Goal: Transaction & Acquisition: Register for event/course

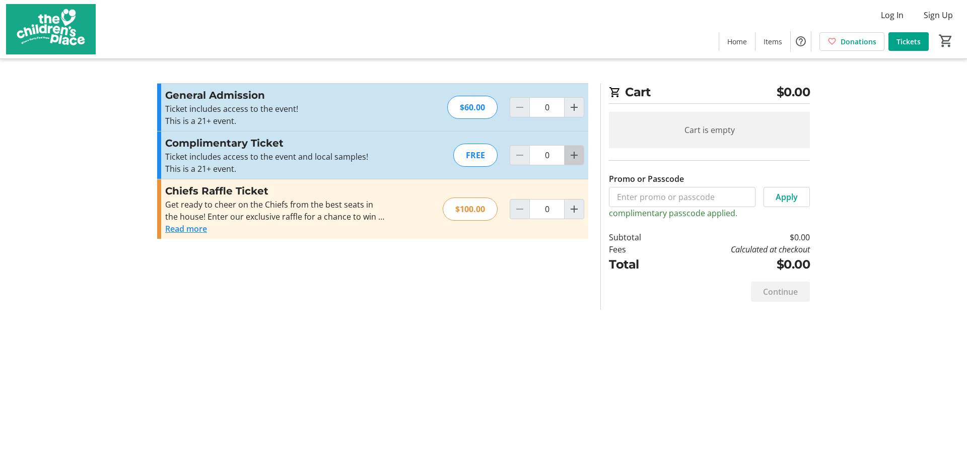
click at [581, 159] on span "Increment by one" at bounding box center [574, 155] width 19 height 19
type input "2"
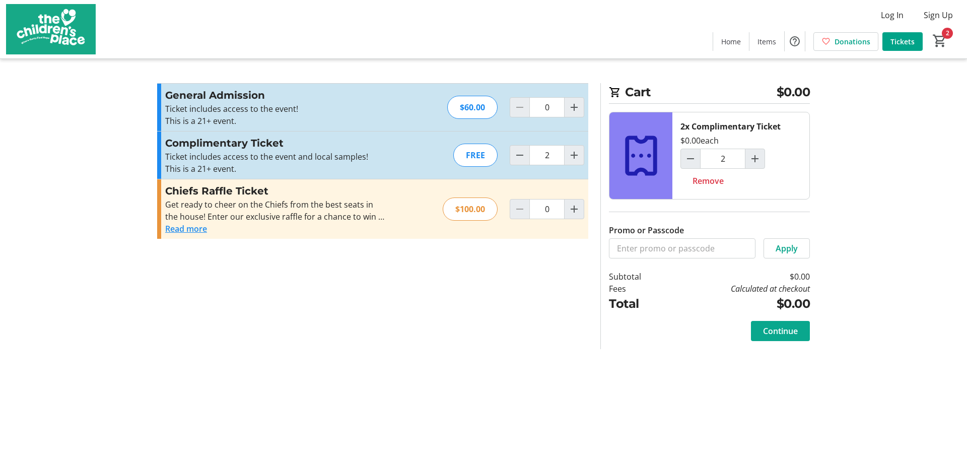
click at [777, 330] on span "Continue" at bounding box center [780, 331] width 35 height 12
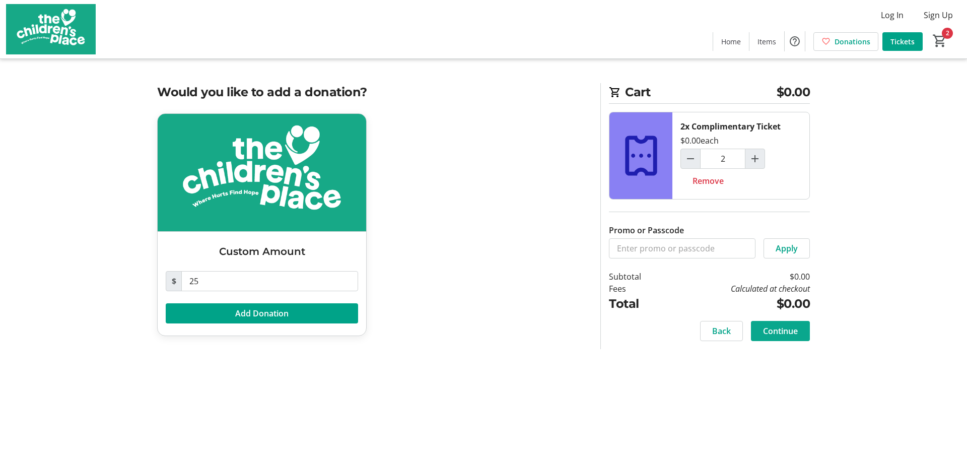
click at [777, 330] on span "Continue" at bounding box center [780, 331] width 35 height 12
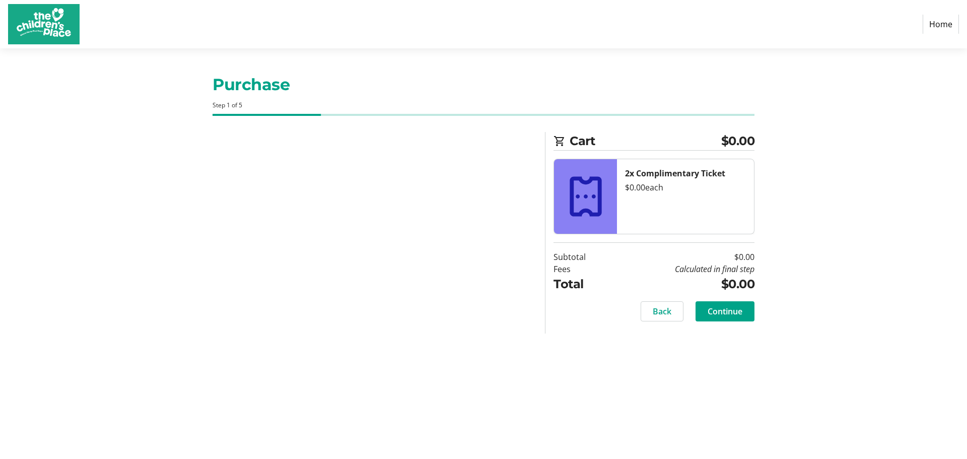
select select "US"
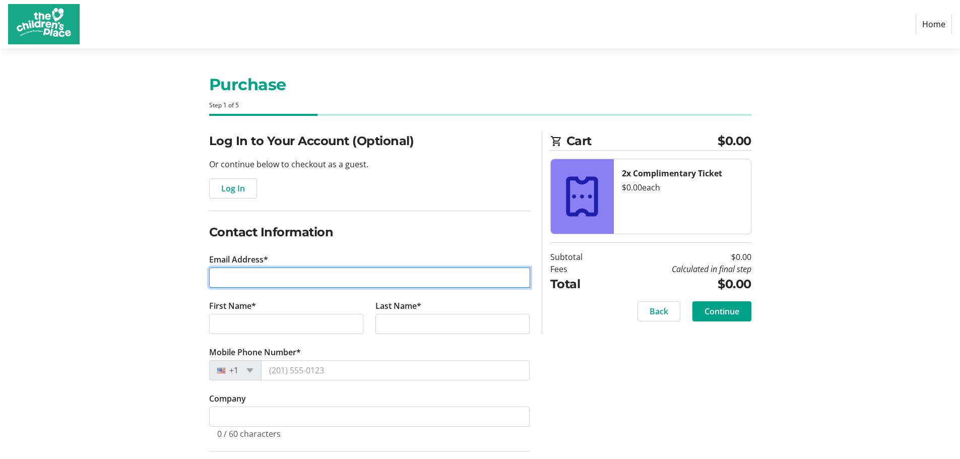
click at [313, 273] on input "Email Address*" at bounding box center [369, 277] width 321 height 20
type input "[EMAIL_ADDRESS][DOMAIN_NAME]"
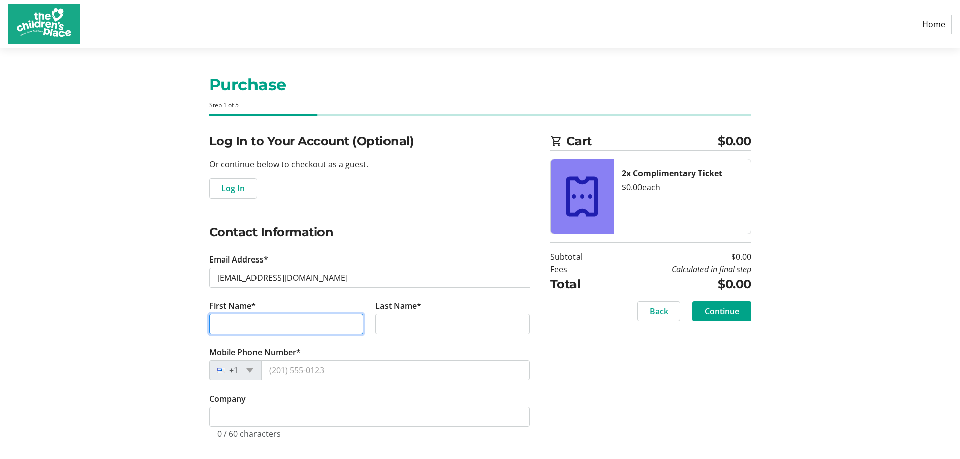
type input "[PERSON_NAME]"
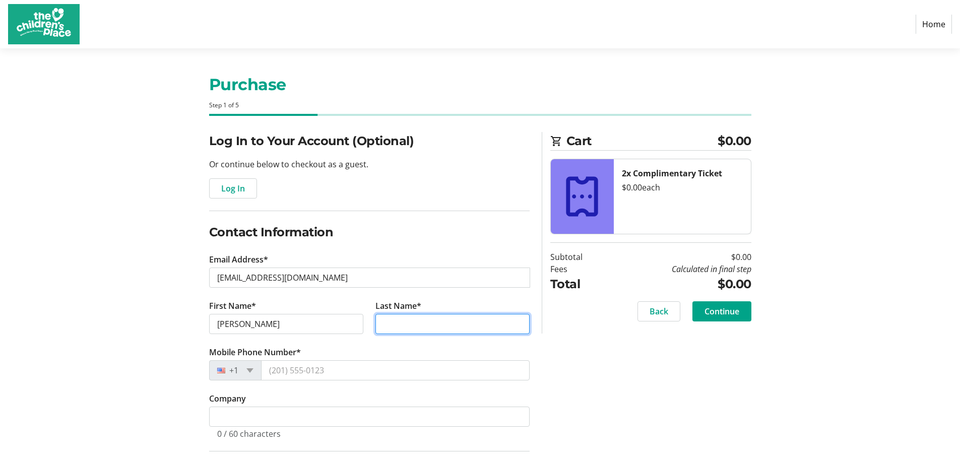
type input "[PERSON_NAME]"
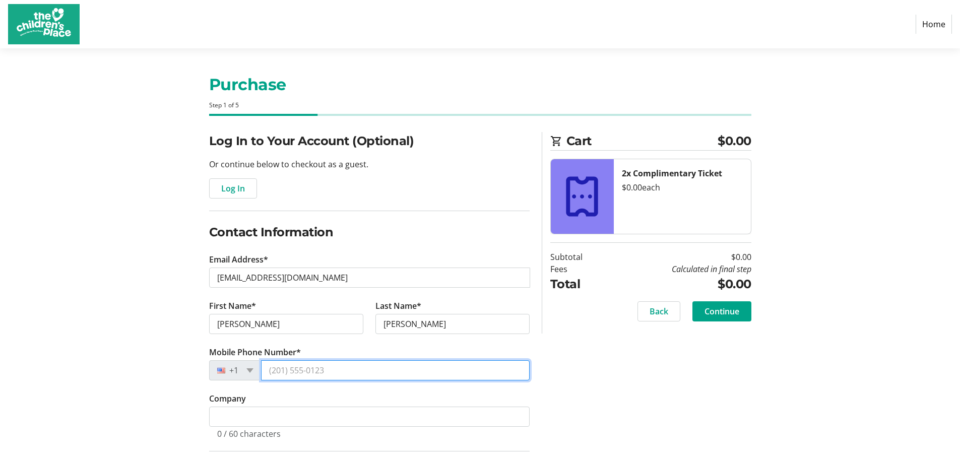
type input "[PHONE_NUMBER]"
type input "[STREET_ADDRESS][PERSON_NAME]"
type input "Leawood"
select select "KS"
type input "66206"
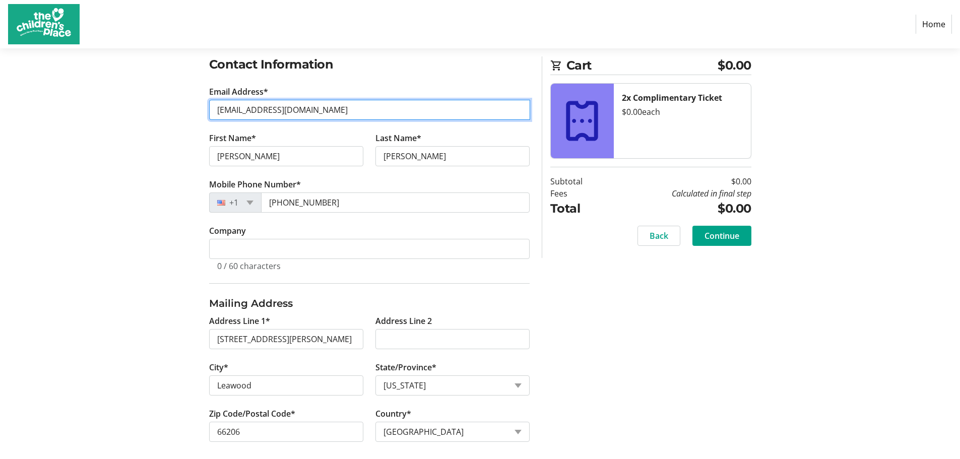
scroll to position [175, 0]
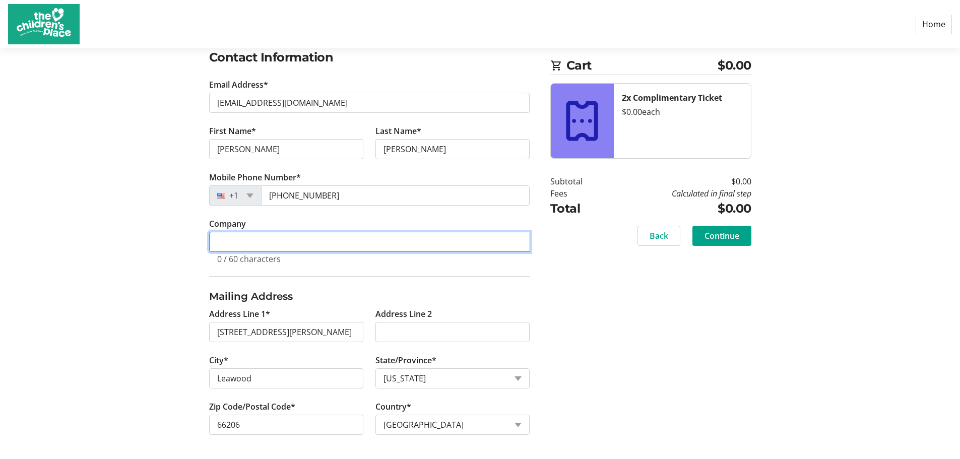
click at [317, 236] on input "Company" at bounding box center [369, 242] width 321 height 20
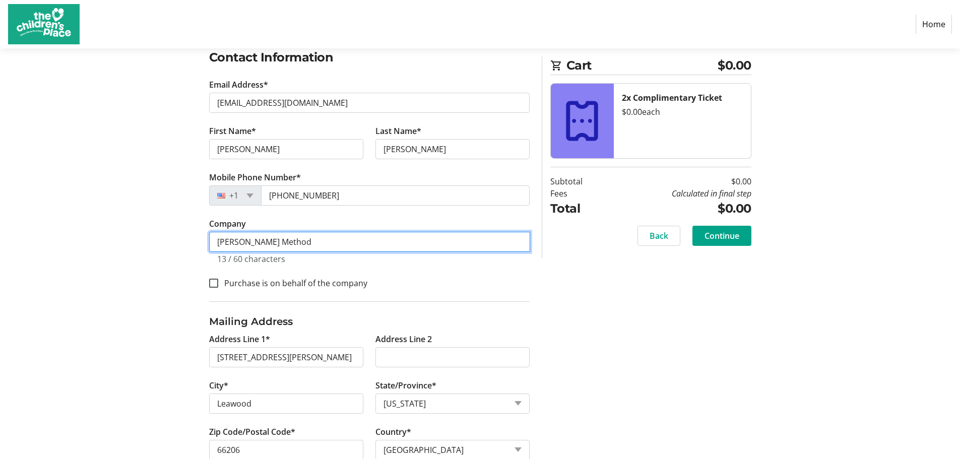
type input "[PERSON_NAME] Method"
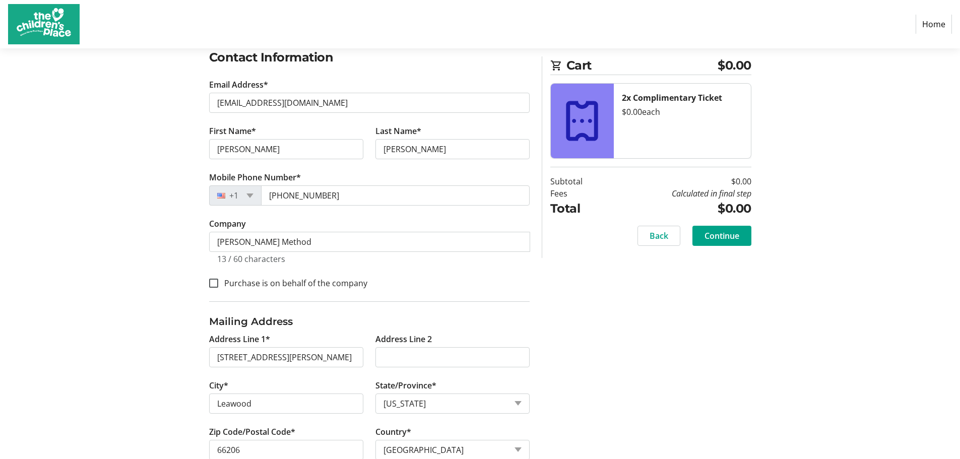
click at [729, 368] on div "Log In to Your Account (Optional) Or continue below to checkout as a guest. Log…" at bounding box center [480, 220] width 665 height 527
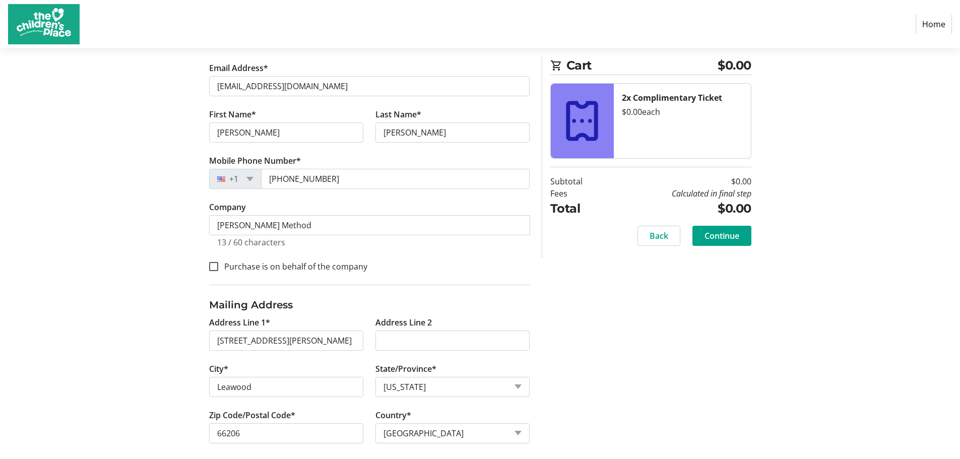
scroll to position [200, 0]
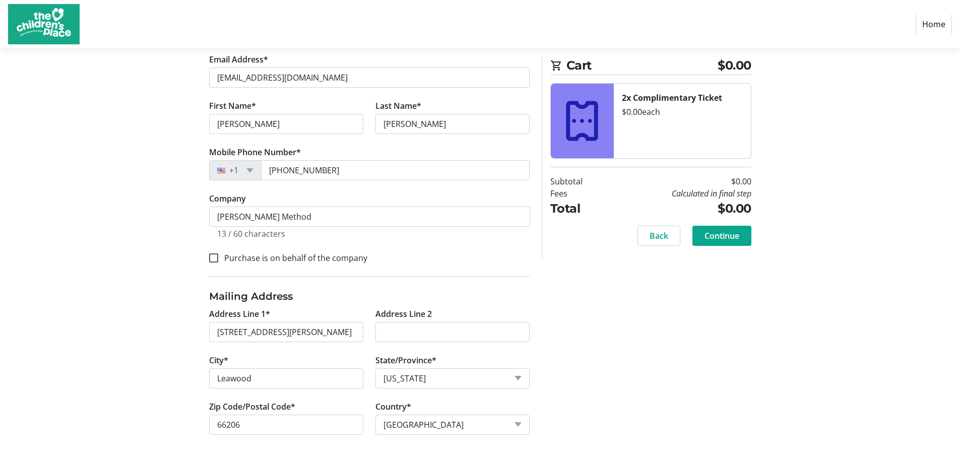
click at [734, 231] on span "Continue" at bounding box center [721, 236] width 35 height 12
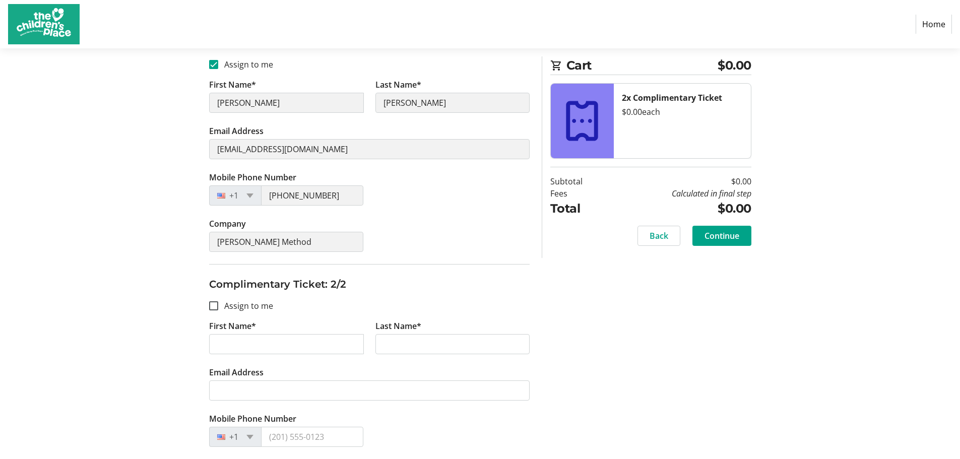
scroll to position [201, 0]
click at [305, 329] on tr-form-field "First Name*" at bounding box center [286, 341] width 166 height 46
click at [303, 342] on input "First Name*" at bounding box center [286, 342] width 155 height 20
type input "[PERSON_NAME]"
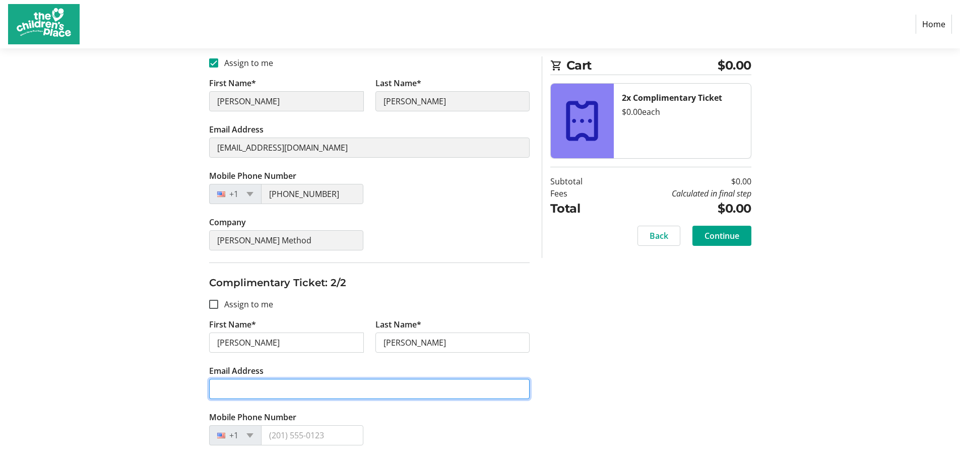
type input "[EMAIL_ADDRESS][DOMAIN_NAME]"
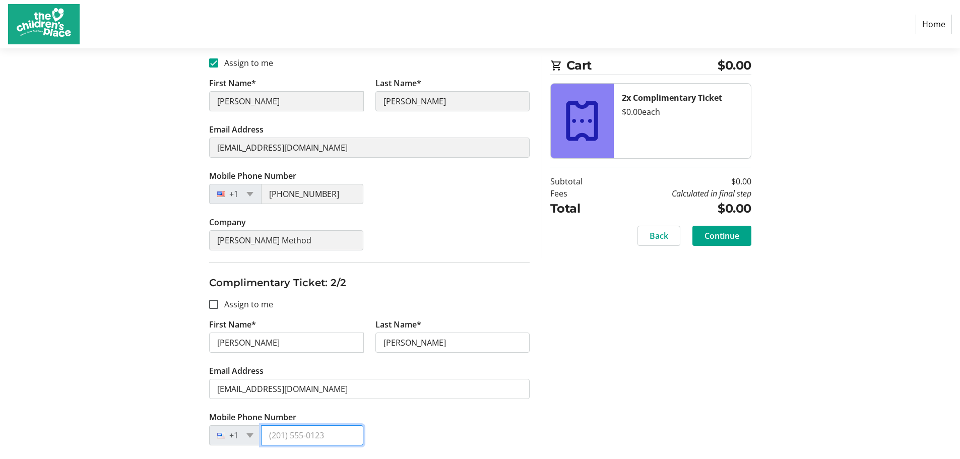
type input "[PHONE_NUMBER]"
click at [567, 341] on div "Assign Tickets Enter details for each attendee so that they receive their ticke…" at bounding box center [480, 216] width 665 height 573
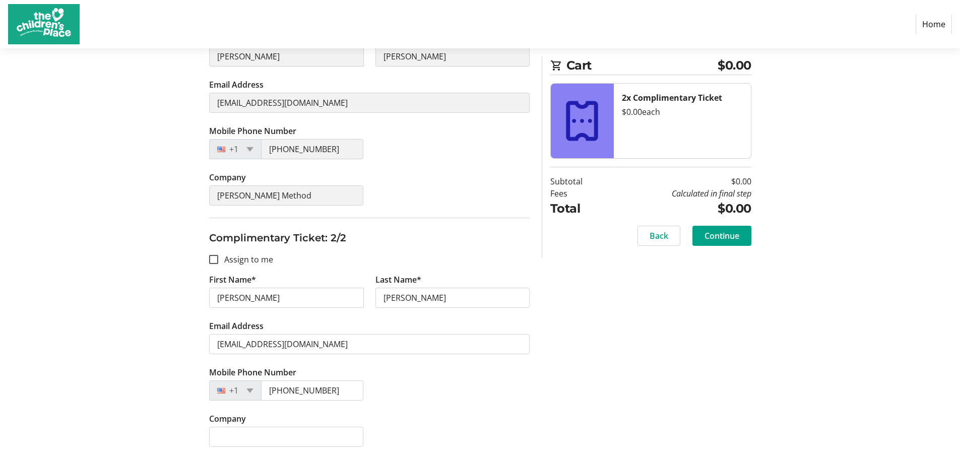
scroll to position [95, 0]
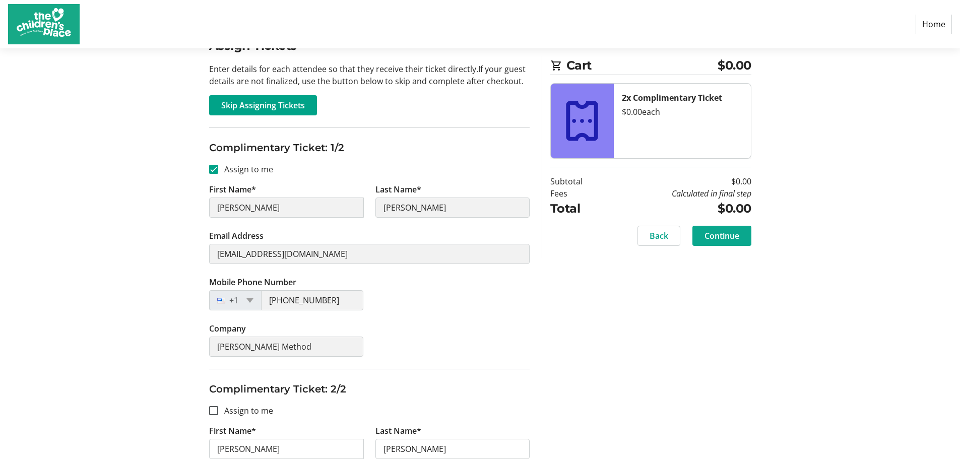
click at [709, 235] on span "Continue" at bounding box center [721, 236] width 35 height 12
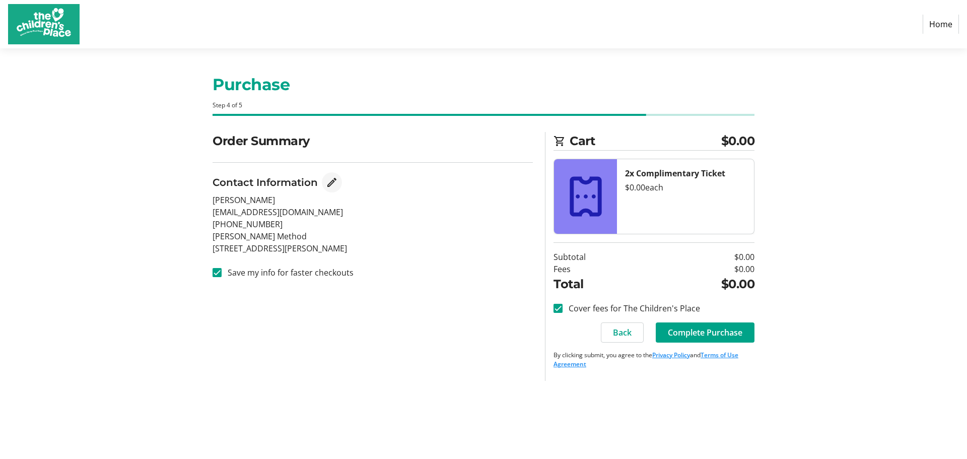
click at [332, 185] on mat-icon "Edit Contact Information" at bounding box center [332, 182] width 12 height 12
select select "KS"
select select "US"
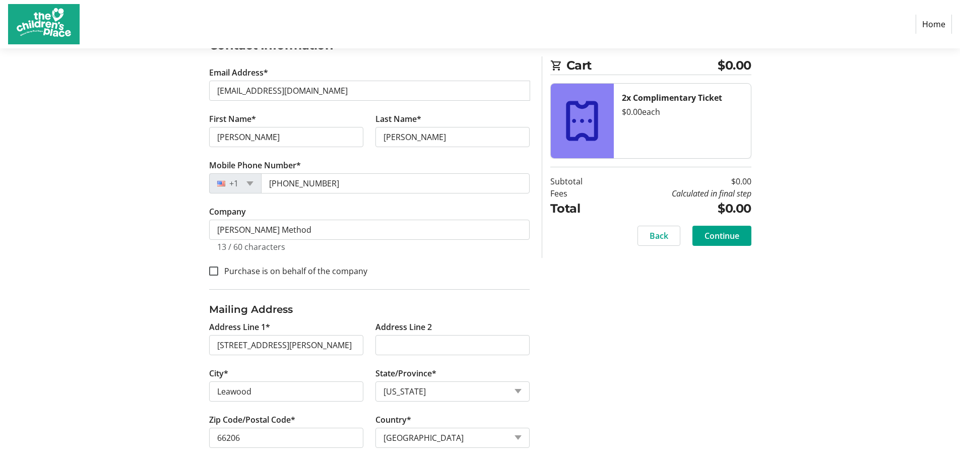
scroll to position [200, 0]
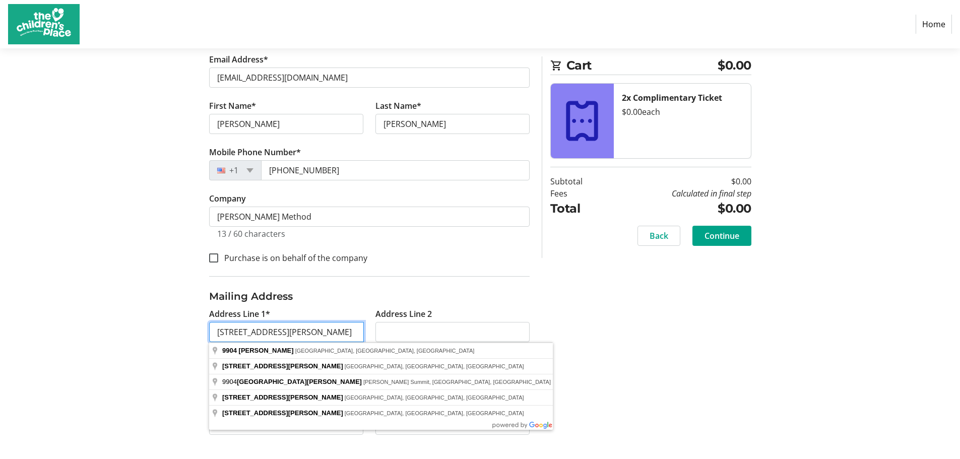
drag, startPoint x: 276, startPoint y: 333, endPoint x: 199, endPoint y: 335, distance: 76.6
click at [199, 335] on div "Log In to Your Account (Optional) Or continue below to checkout as a guest. Log…" at bounding box center [480, 195] width 665 height 527
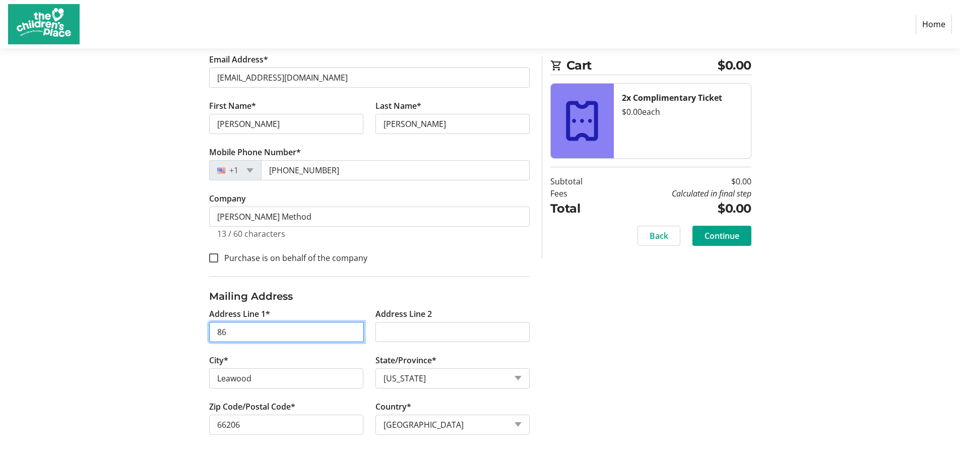
type input "[STREET_ADDRESS]"
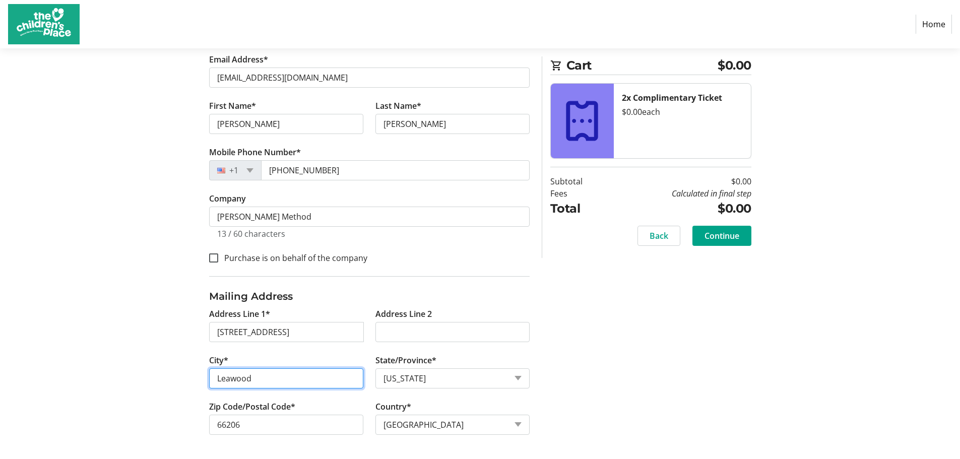
type input "[GEOGRAPHIC_DATA]"
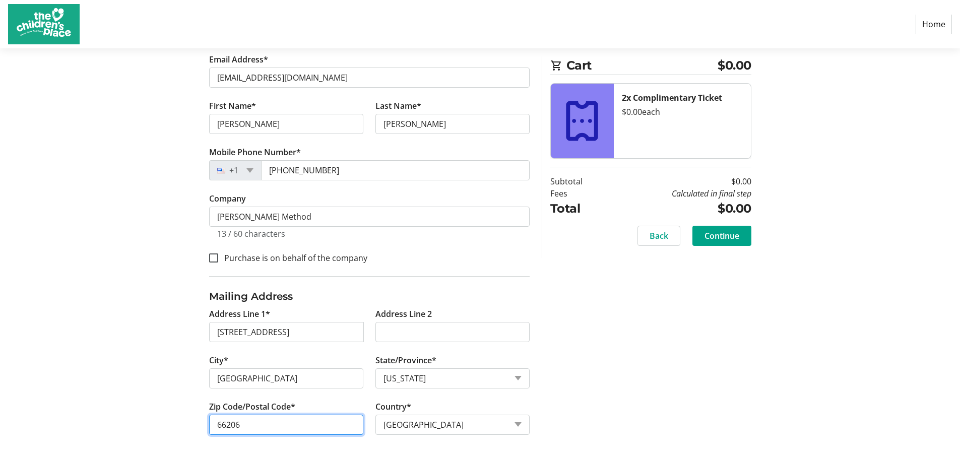
type input "66212"
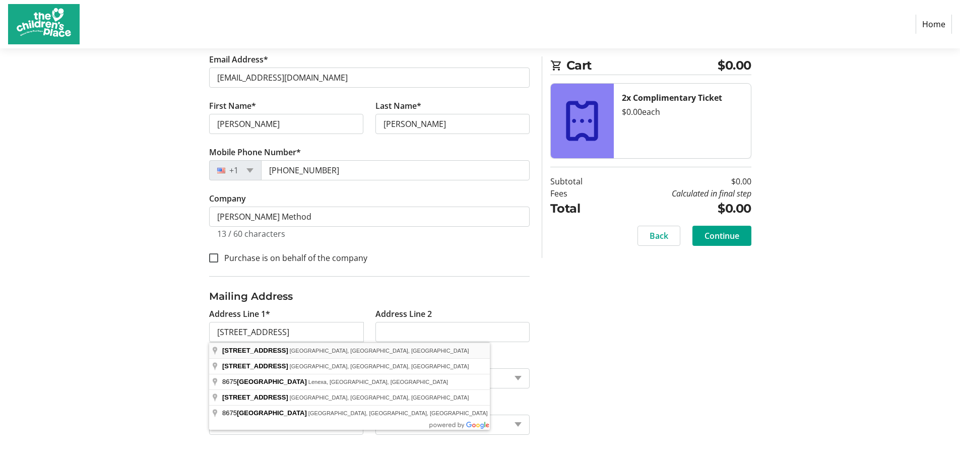
type input "[STREET_ADDRESS]"
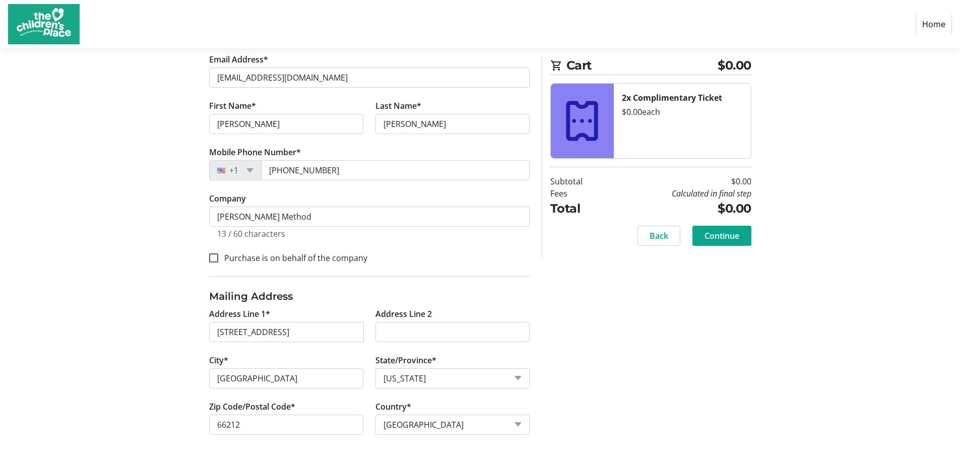
click at [740, 234] on span at bounding box center [721, 236] width 59 height 24
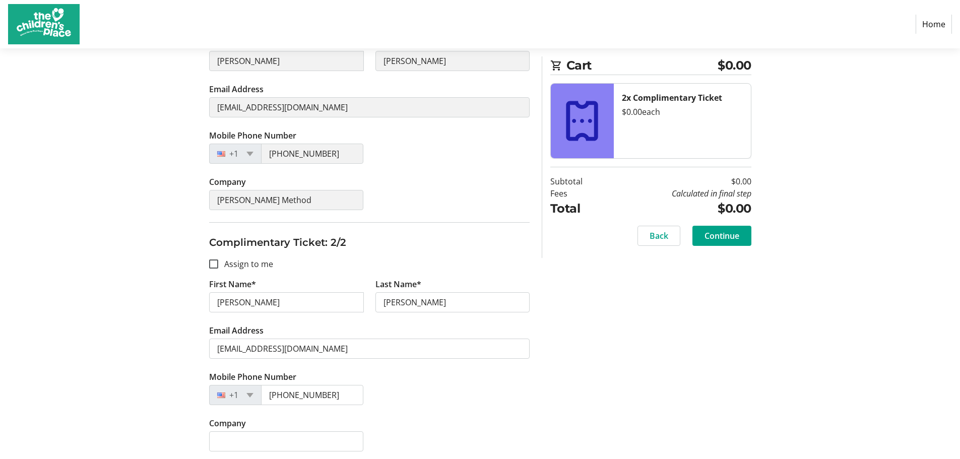
scroll to position [246, 0]
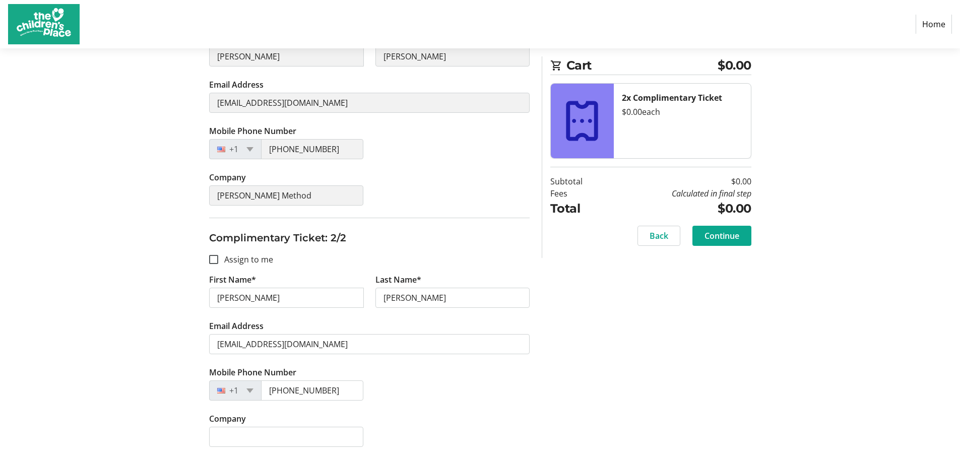
click at [717, 230] on span "Continue" at bounding box center [721, 236] width 35 height 12
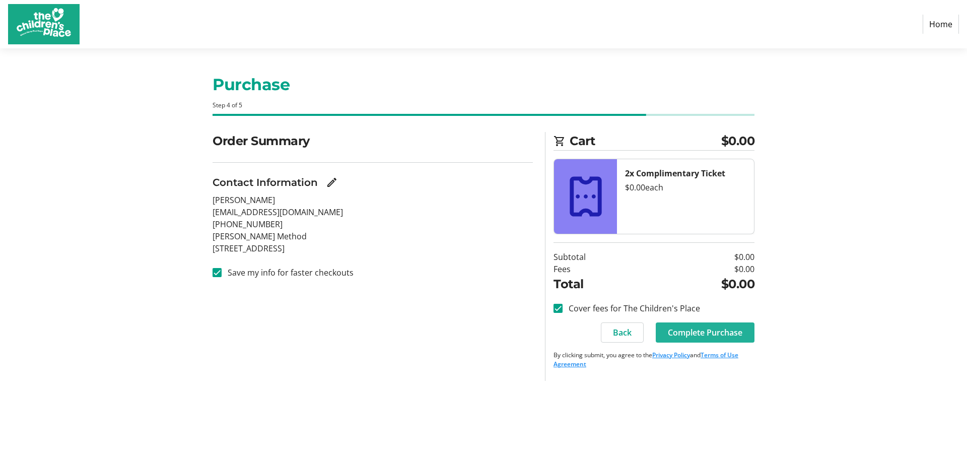
click at [724, 337] on span "Complete Purchase" at bounding box center [705, 332] width 75 height 12
